Goal: Task Accomplishment & Management: Manage account settings

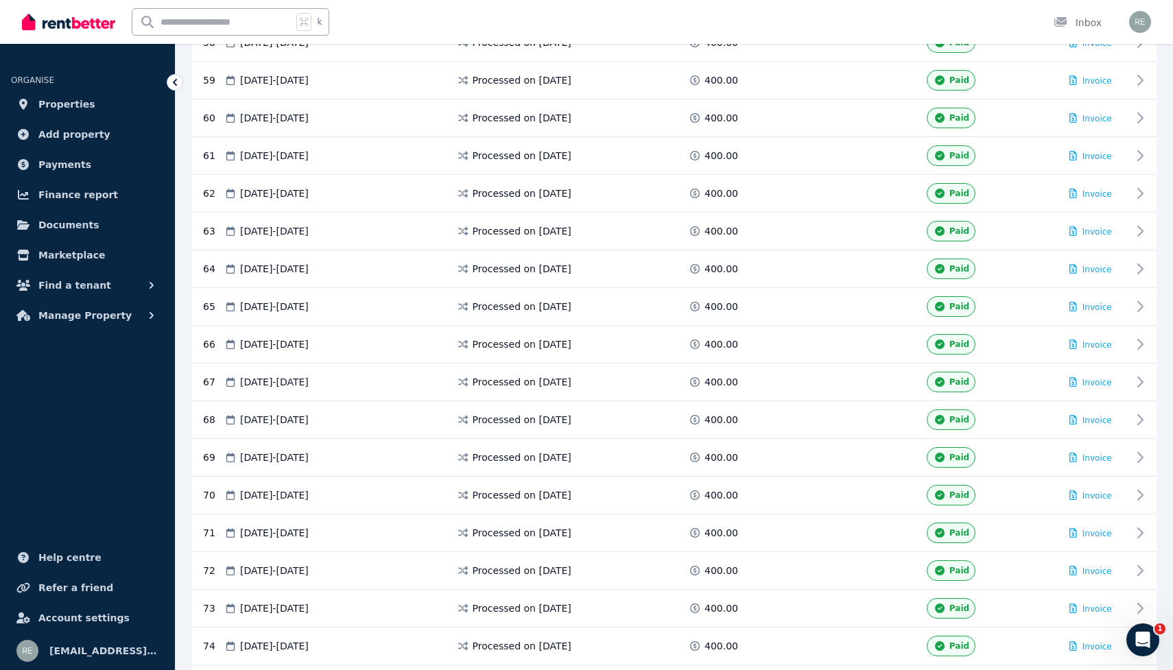
scroll to position [2812, 0]
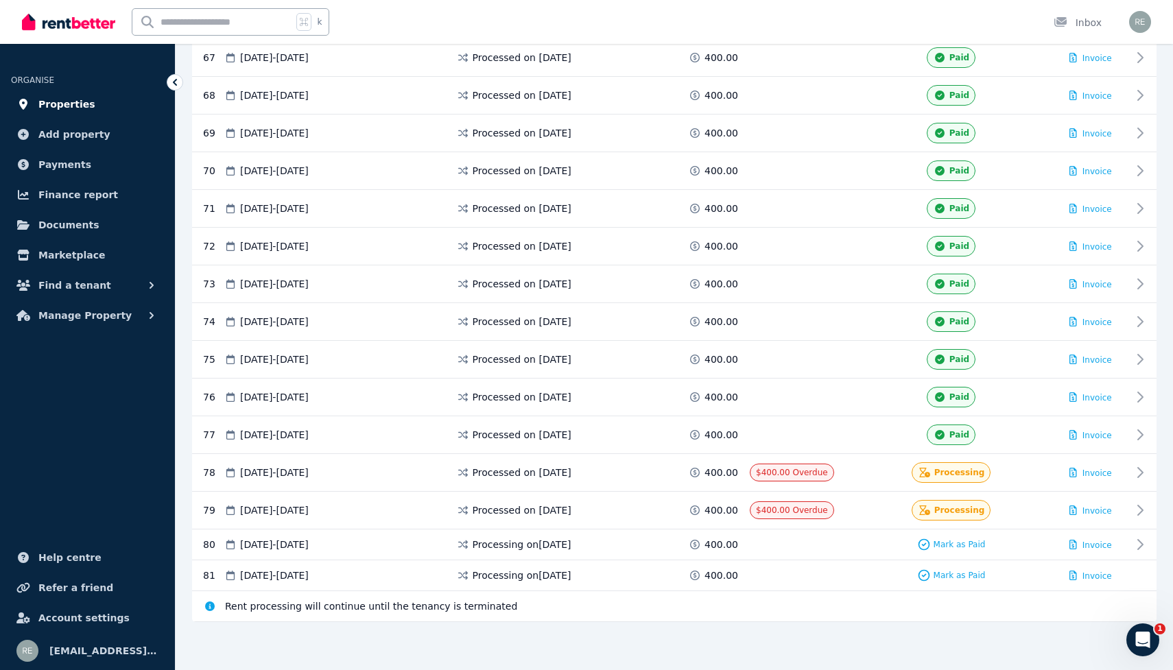
click at [60, 108] on span "Properties" at bounding box center [66, 104] width 57 height 16
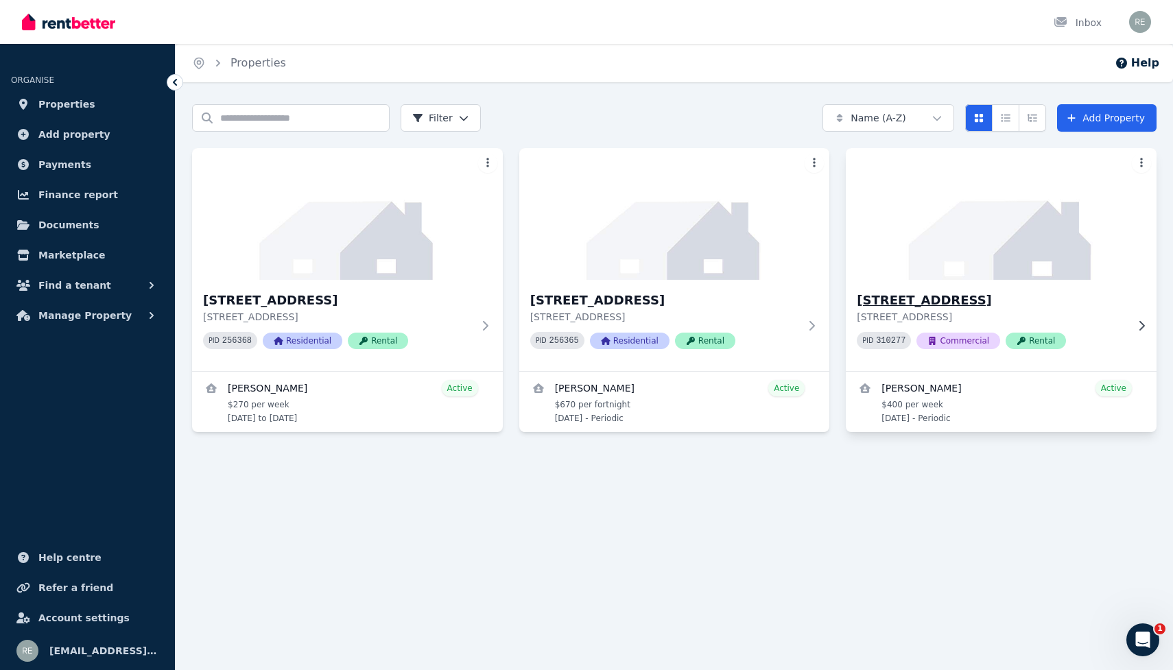
click at [960, 268] on img at bounding box center [1001, 214] width 326 height 139
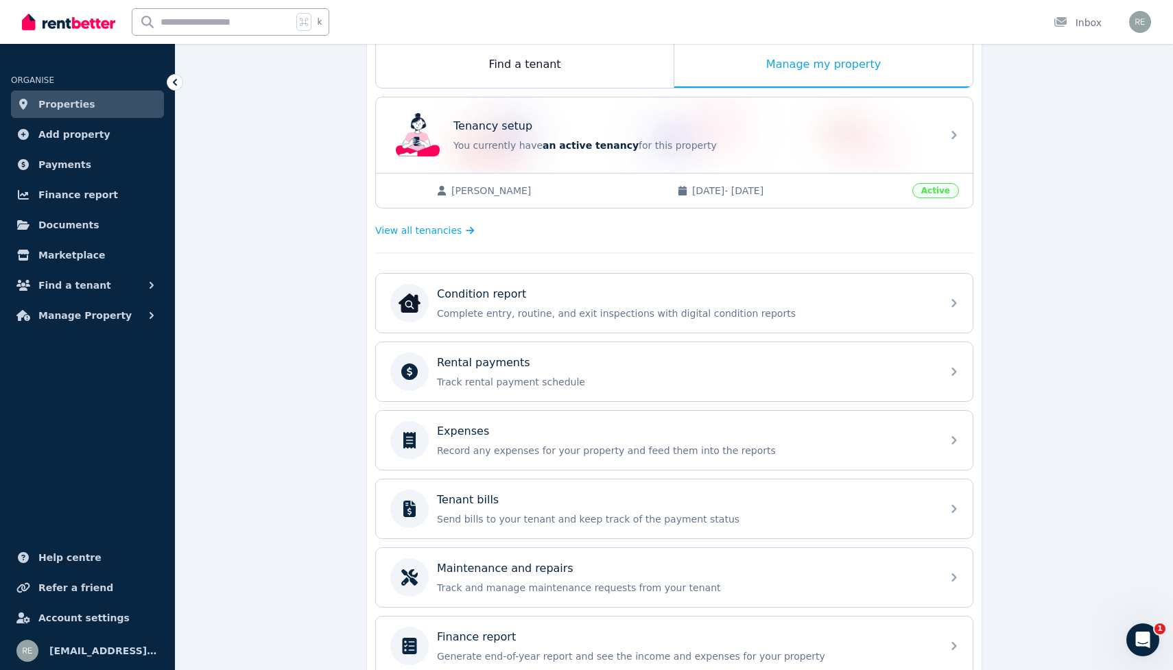
scroll to position [246, 0]
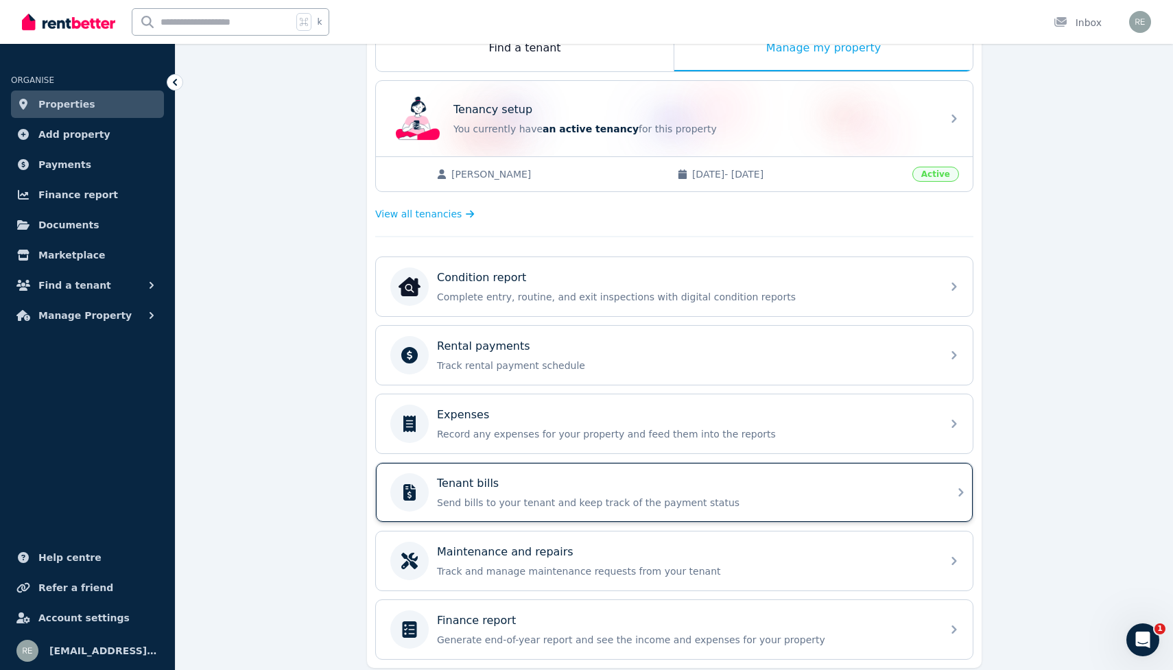
click at [607, 510] on div "Tenant bills Send bills to your tenant and keep track of the payment status" at bounding box center [661, 492] width 543 height 38
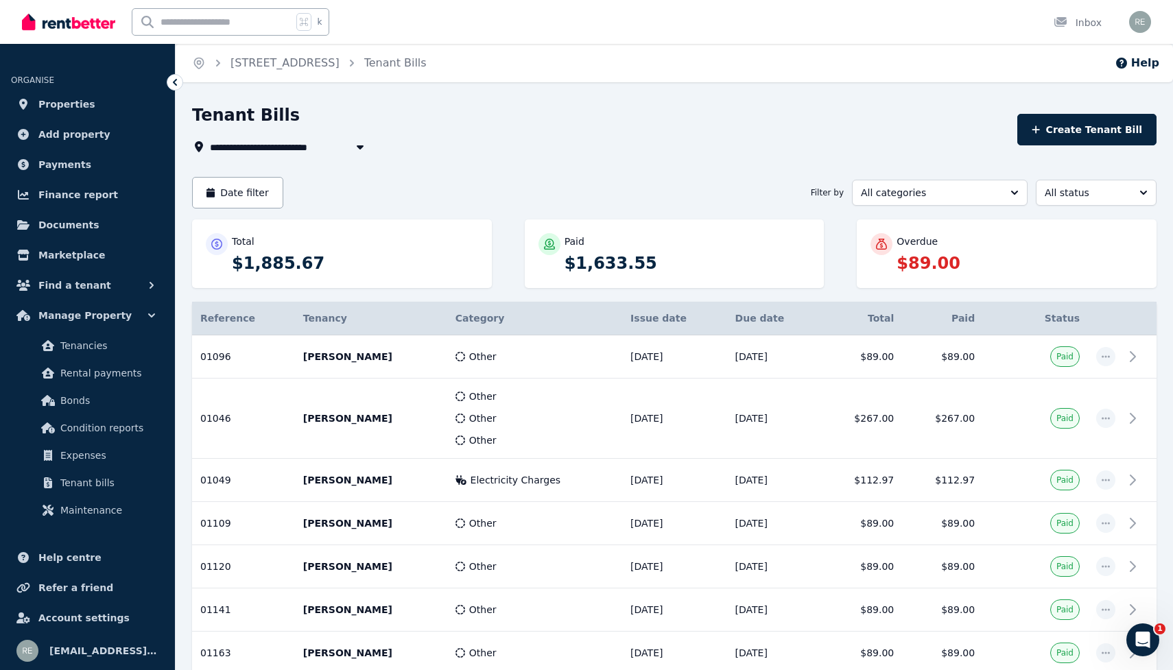
click at [350, 148] on button "button" at bounding box center [360, 147] width 25 height 16
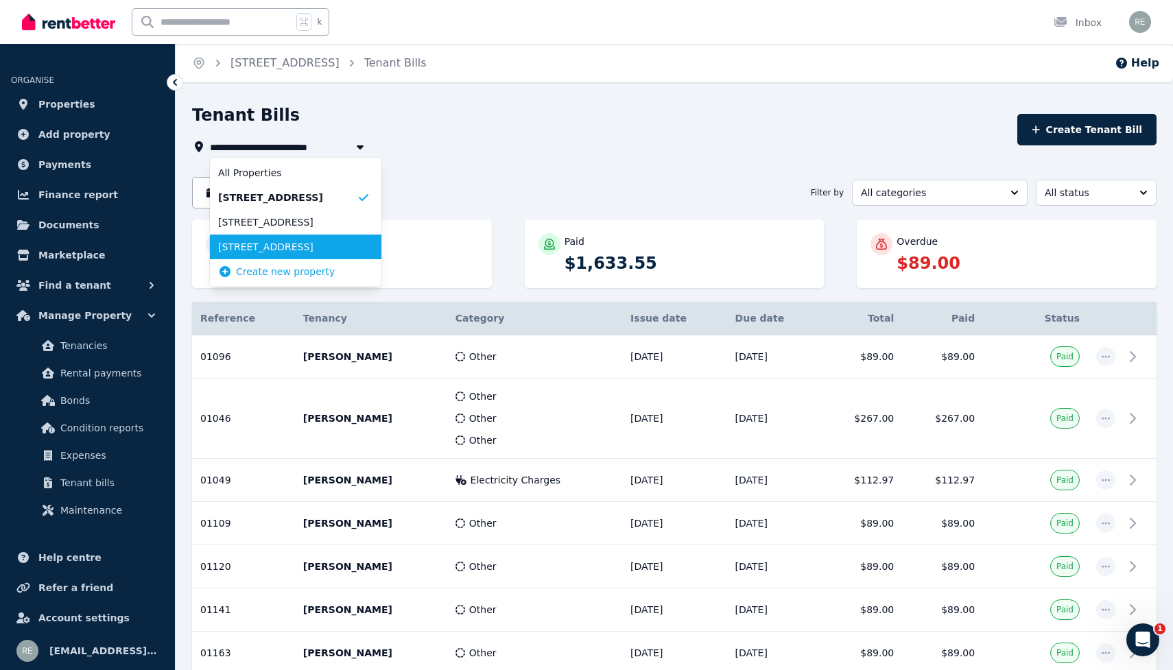
click at [318, 243] on span "[STREET_ADDRESS]" at bounding box center [287, 247] width 139 height 14
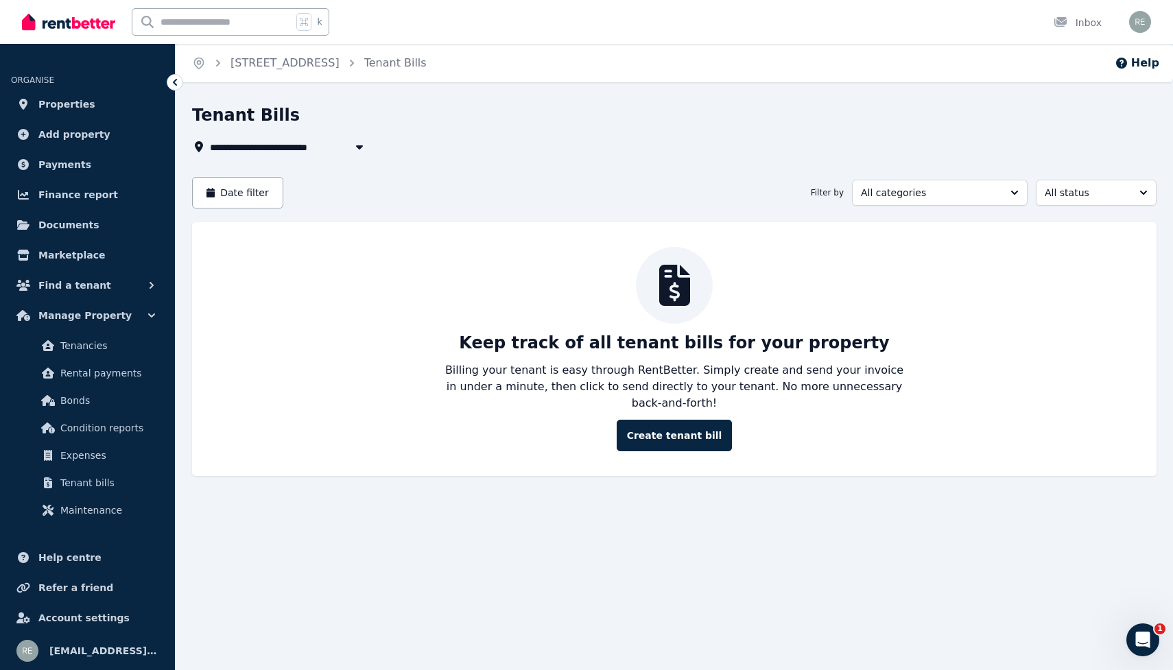
click at [349, 149] on button "button" at bounding box center [359, 147] width 25 height 16
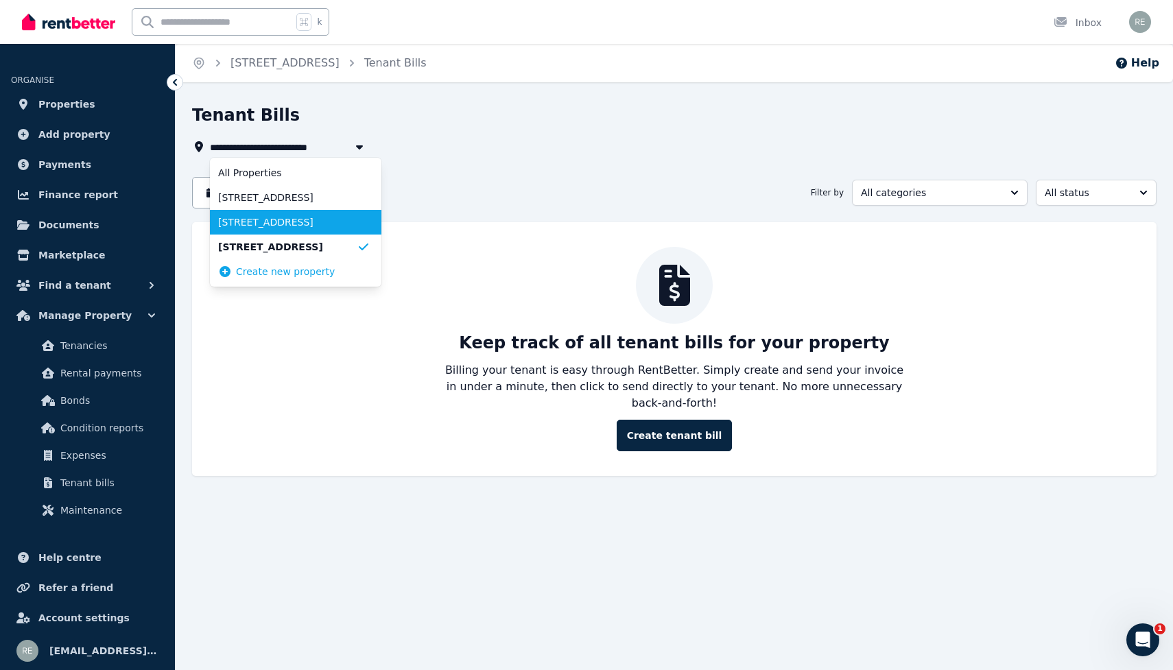
click at [316, 223] on span "[STREET_ADDRESS]" at bounding box center [287, 222] width 139 height 14
type input "**********"
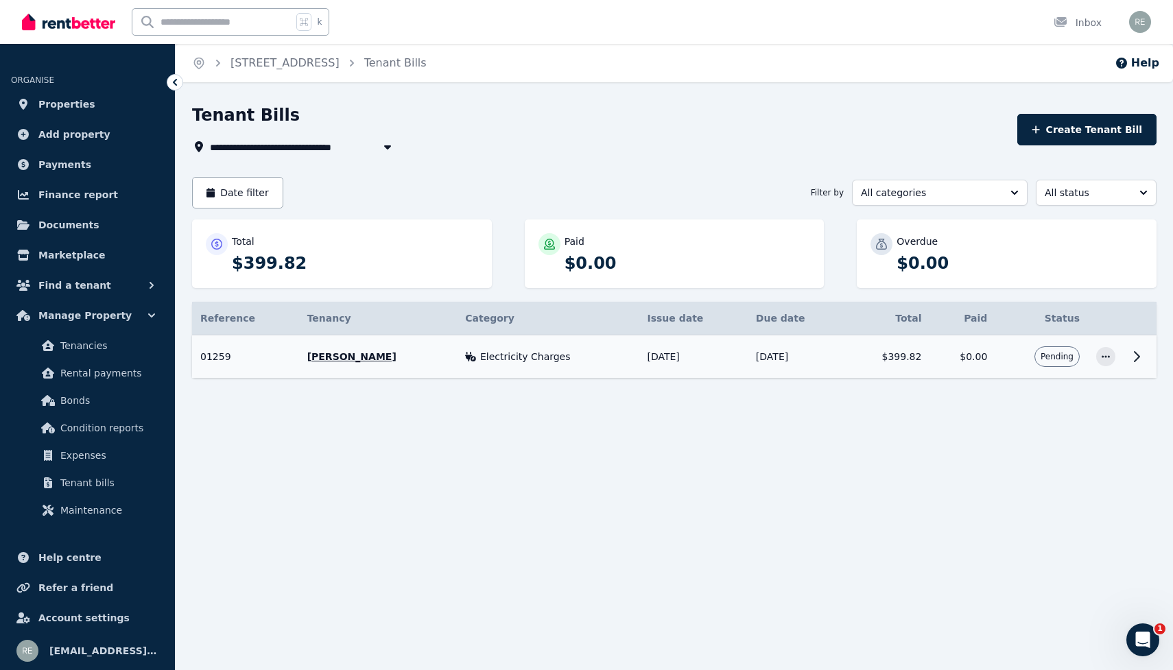
click at [1141, 362] on icon at bounding box center [1137, 357] width 16 height 16
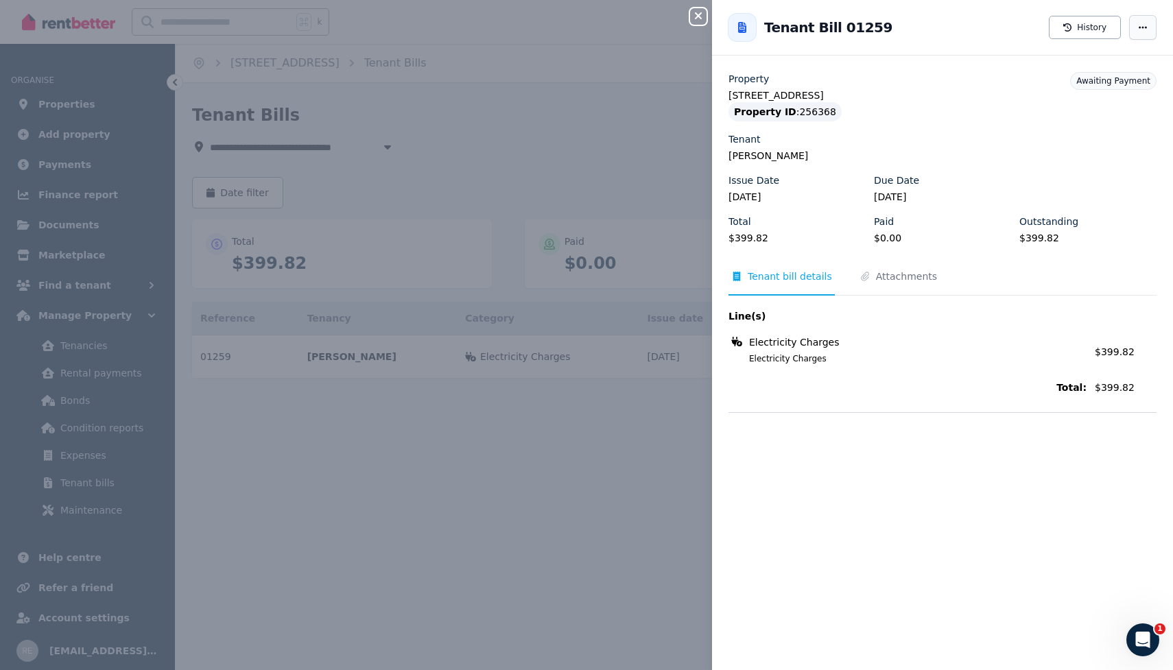
click at [1154, 34] on span "button" at bounding box center [1142, 27] width 27 height 25
click at [1075, 67] on span "Resend tenant bill" at bounding box center [1102, 67] width 88 height 16
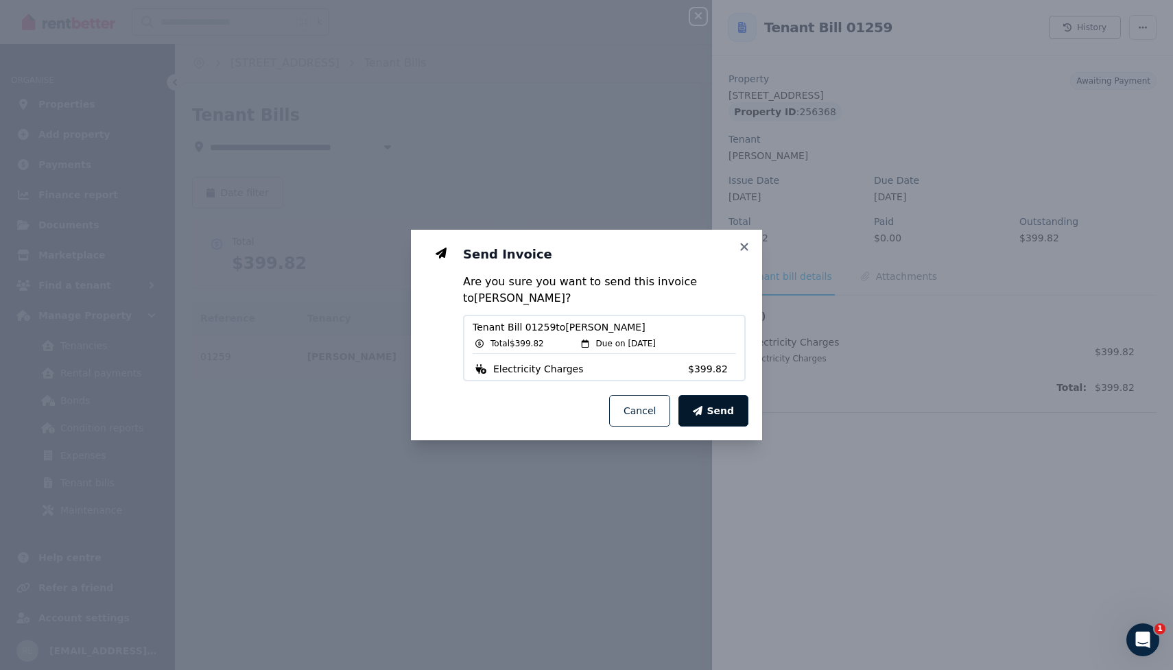
click at [726, 417] on span "Send" at bounding box center [720, 411] width 27 height 14
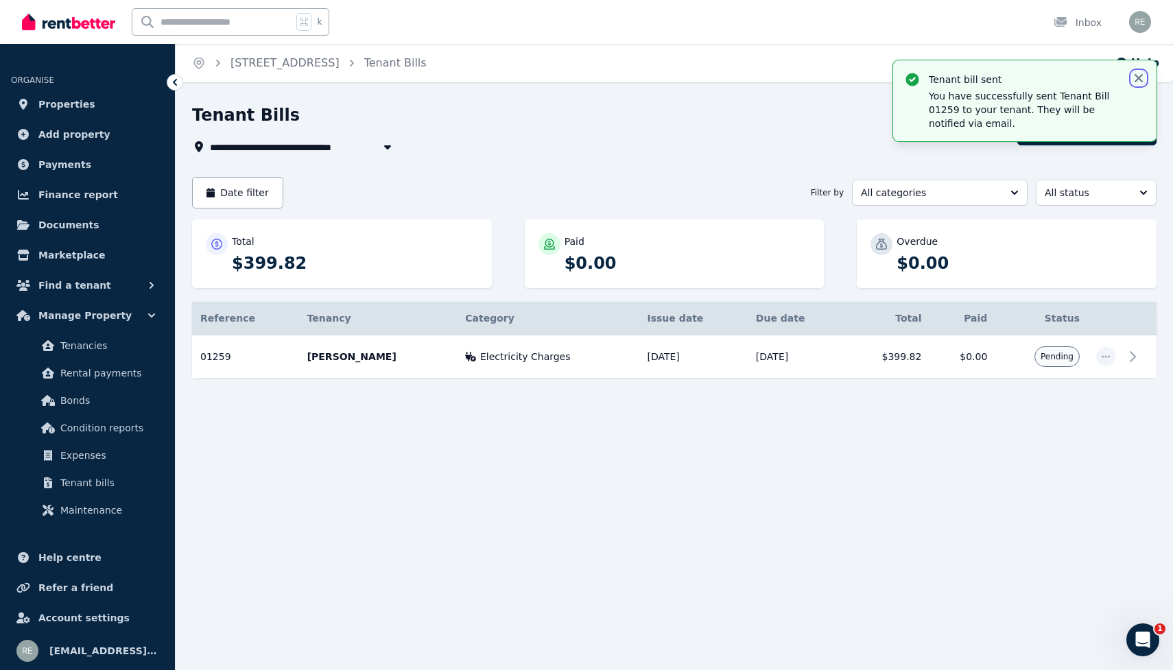
click at [1140, 76] on icon "button" at bounding box center [1139, 78] width 8 height 8
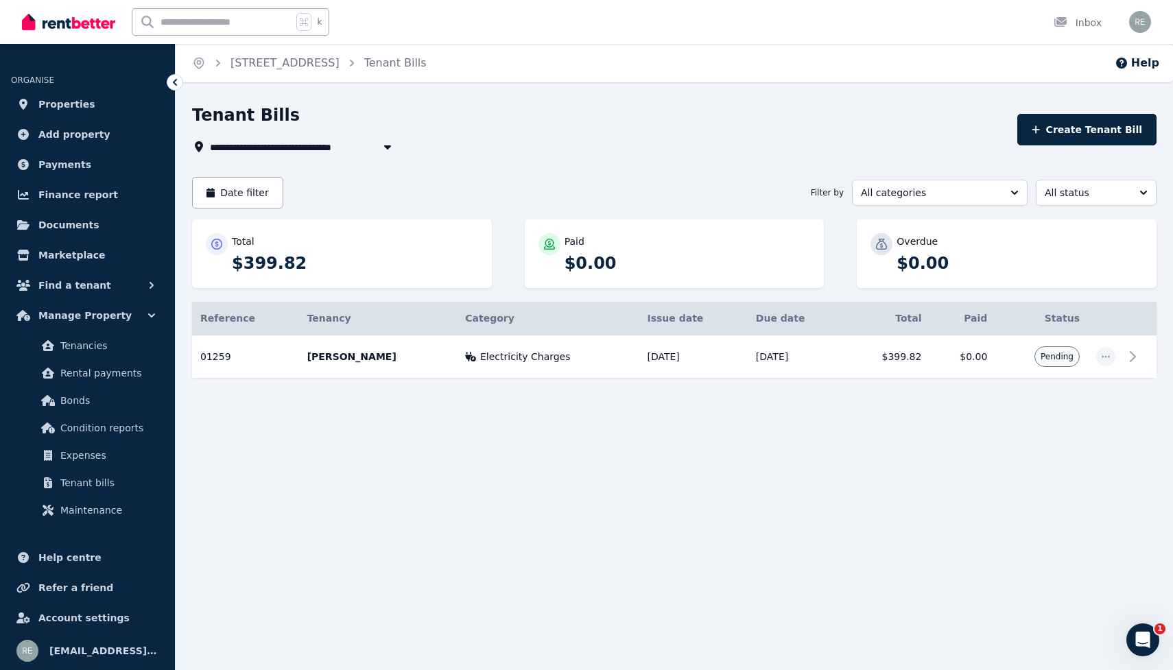
click at [621, 471] on div "**********" at bounding box center [586, 335] width 1173 height 670
